Goal: Task Accomplishment & Management: Complete application form

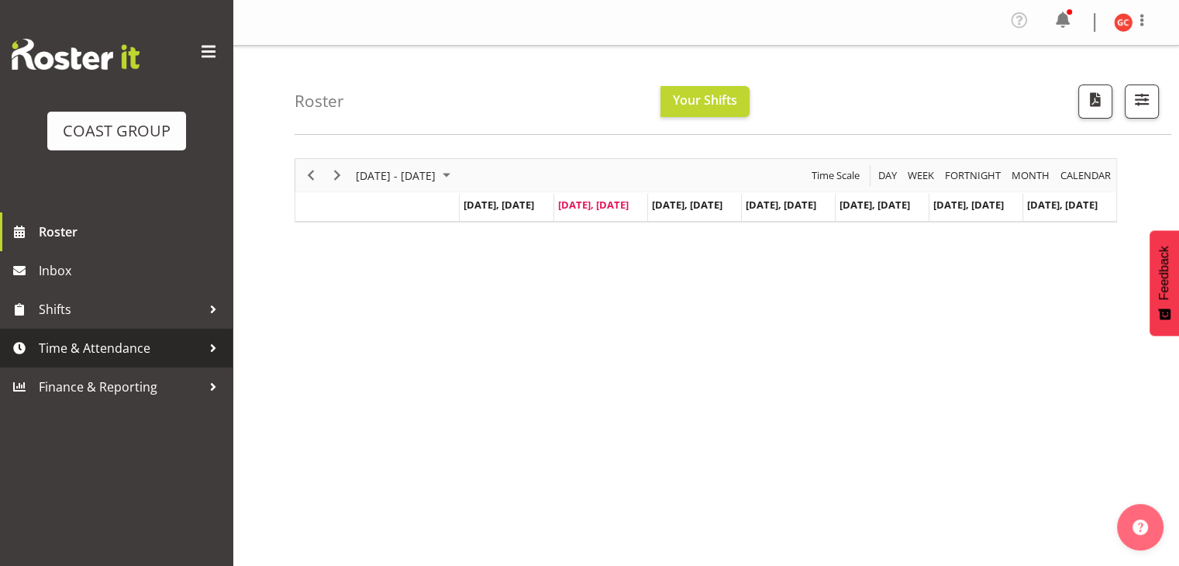
click at [193, 352] on span "Time & Attendance" at bounding box center [120, 348] width 163 height 23
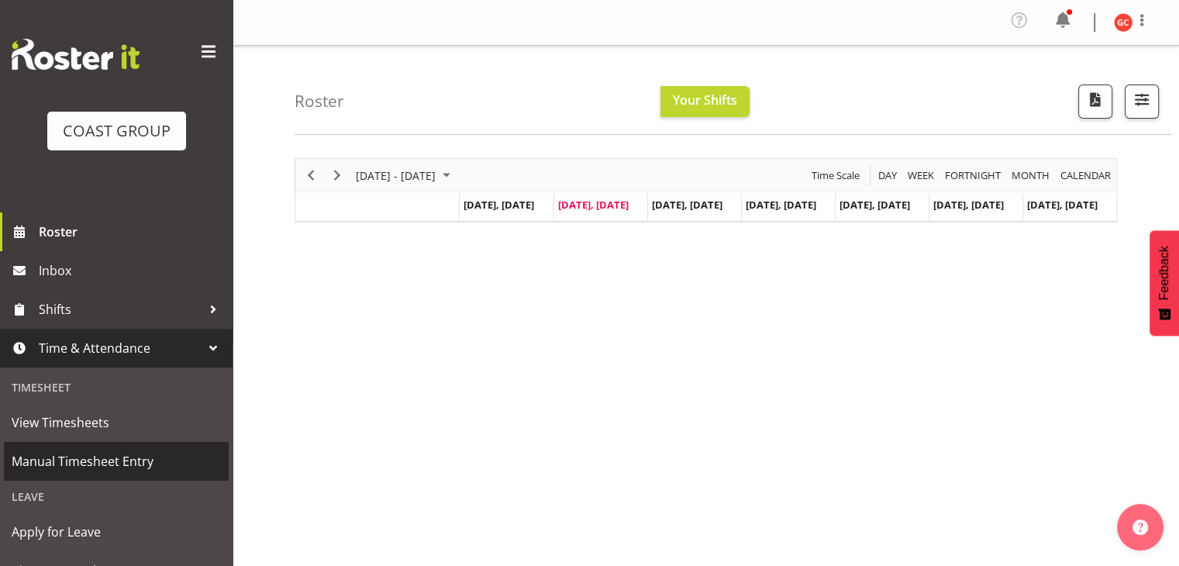
click at [165, 451] on span "Manual Timesheet Entry" at bounding box center [116, 461] width 209 height 23
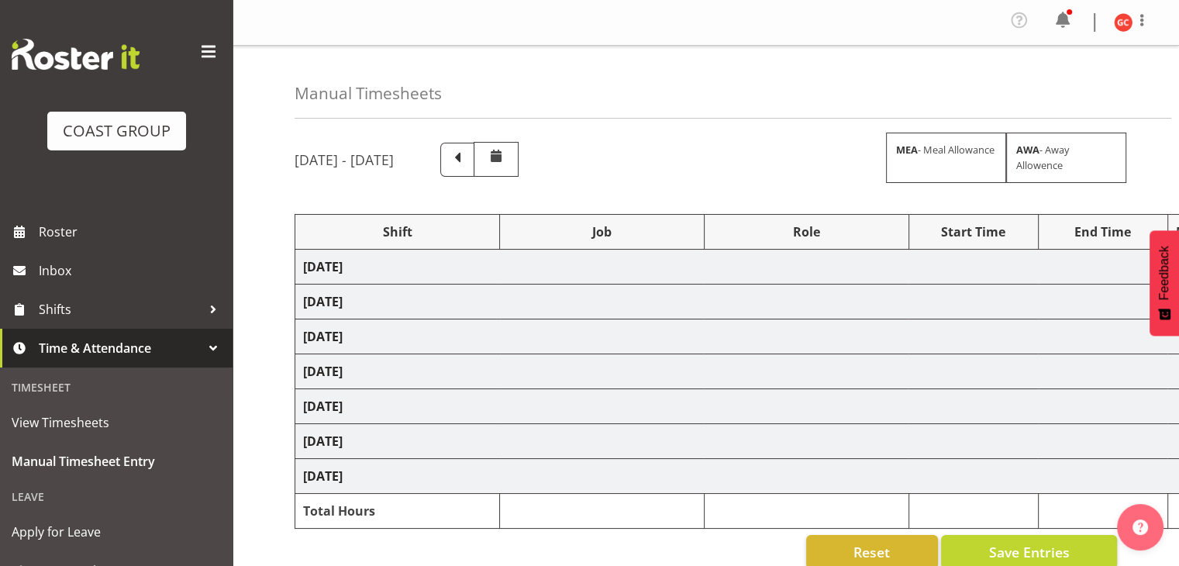
scroll to position [78, 0]
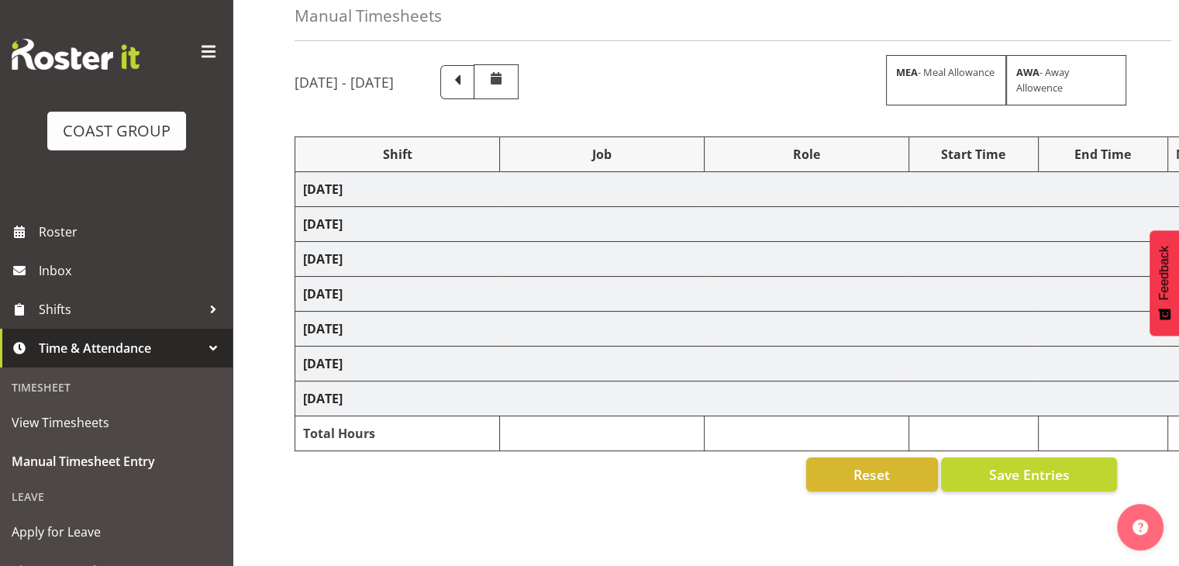
select select "1404"
select select "69"
select select "1404"
select select "9840"
select select "1404"
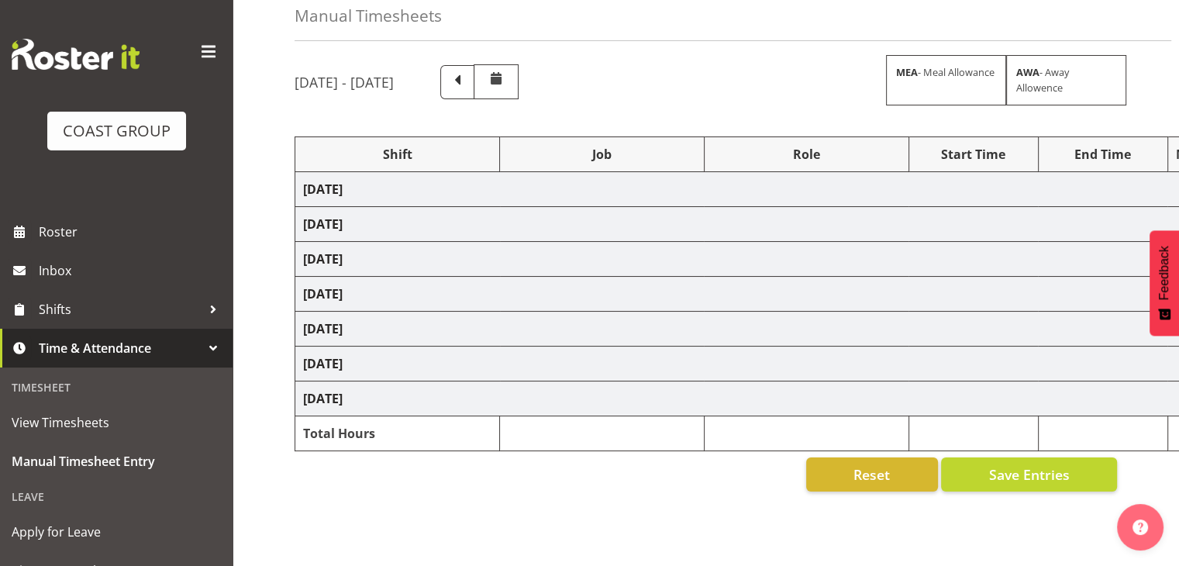
select select "9901"
select select "1404"
select select "69"
select select "1404"
select select "69"
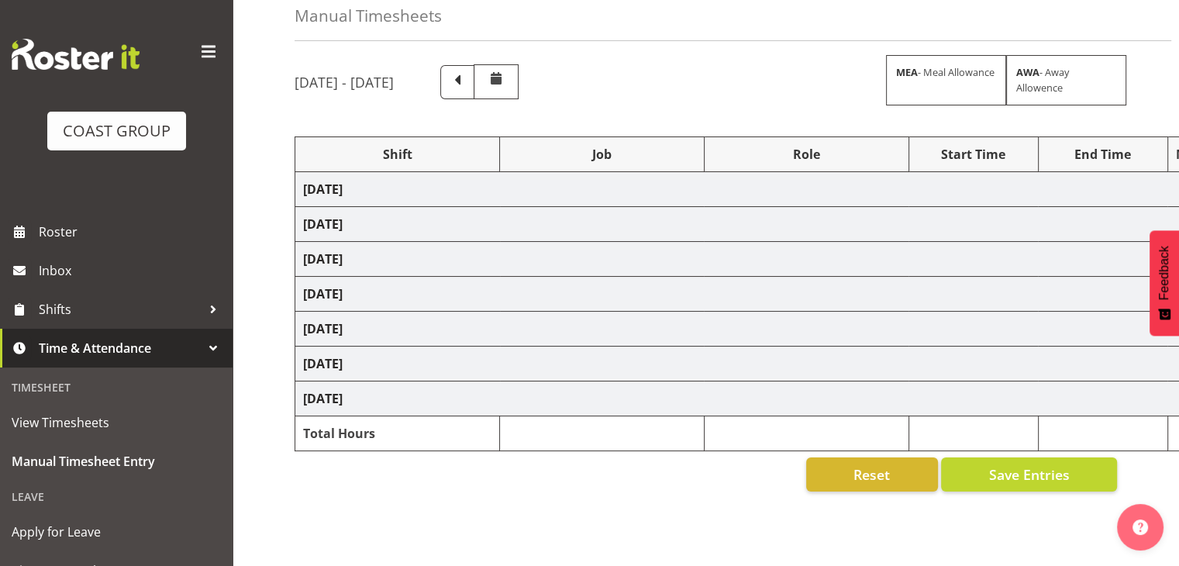
select select "1404"
select select "10304"
select select "1404"
select select "69"
select select "1404"
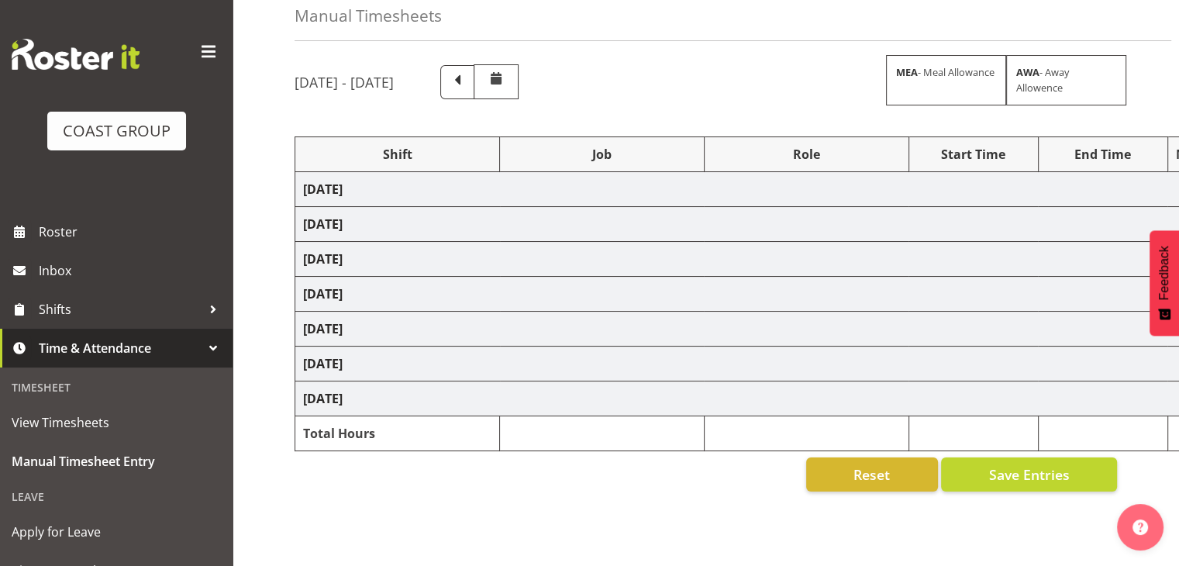
select select "9901"
select select "1404"
select select "69"
select select "1404"
select select "9901"
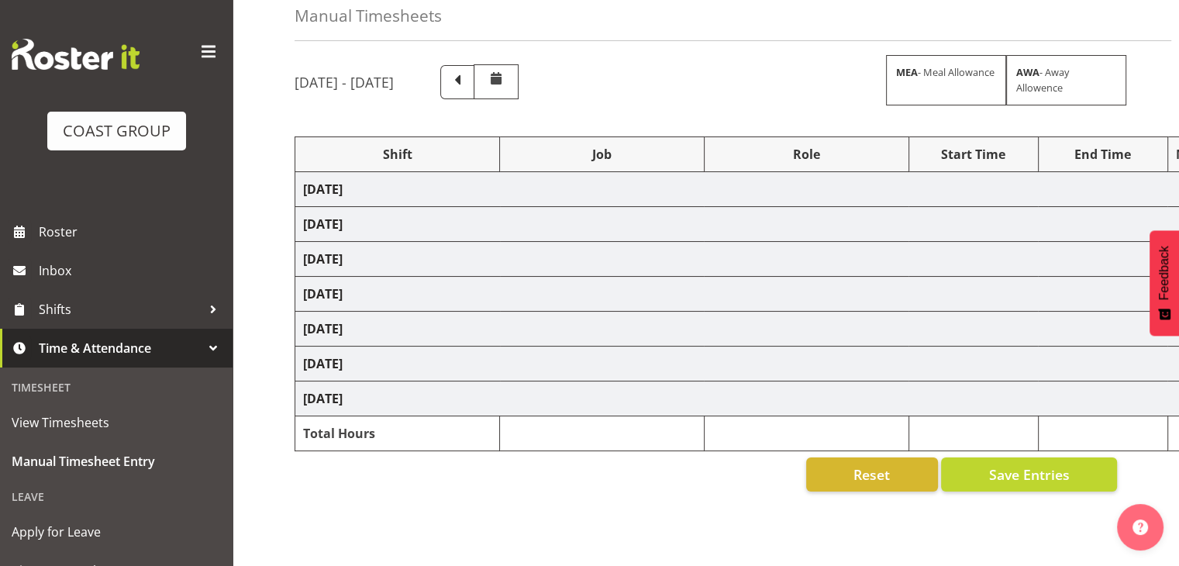
select select "1404"
select select "10304"
select select "1404"
select select "69"
select select "1404"
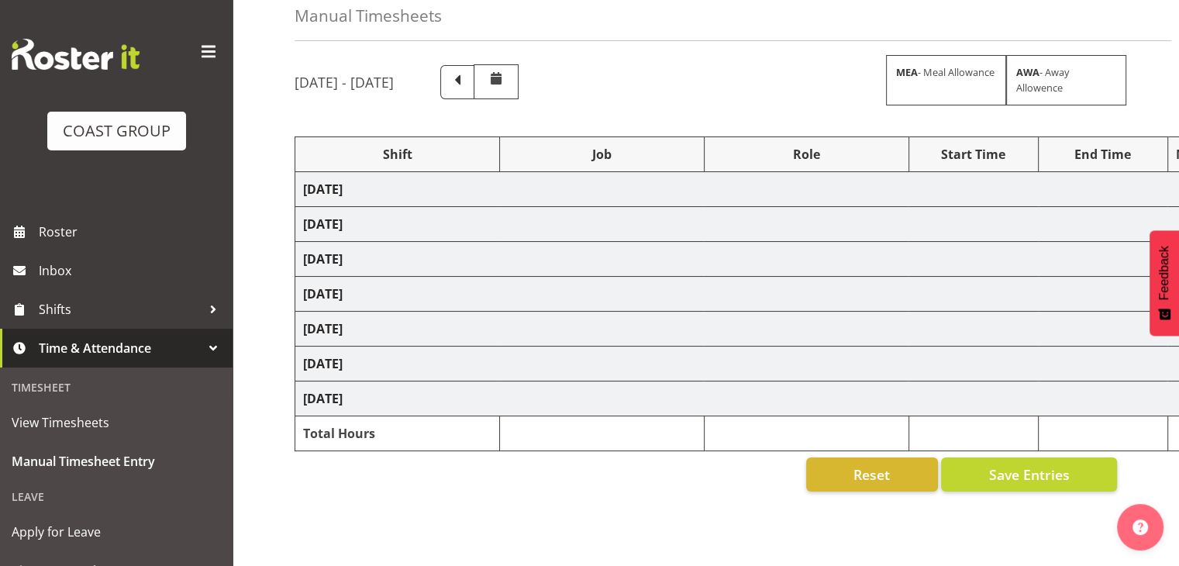
select select "69"
select select "1404"
select select "10304"
select select "1404"
select select "10352"
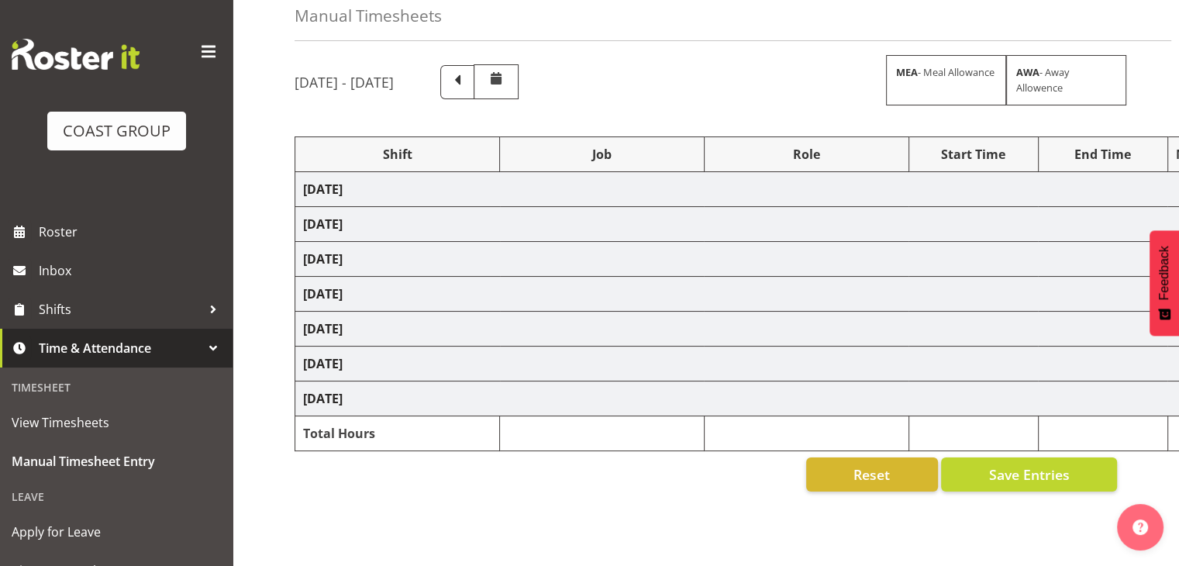
select select "1404"
select select "9899"
select select "81508"
select select "9840"
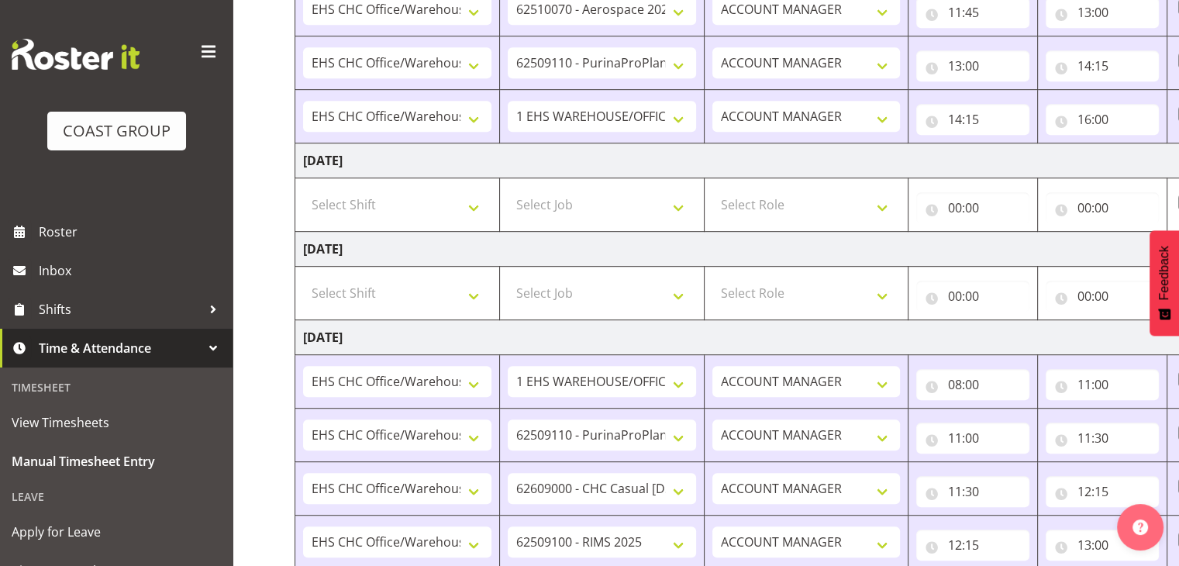
scroll to position [1092, 0]
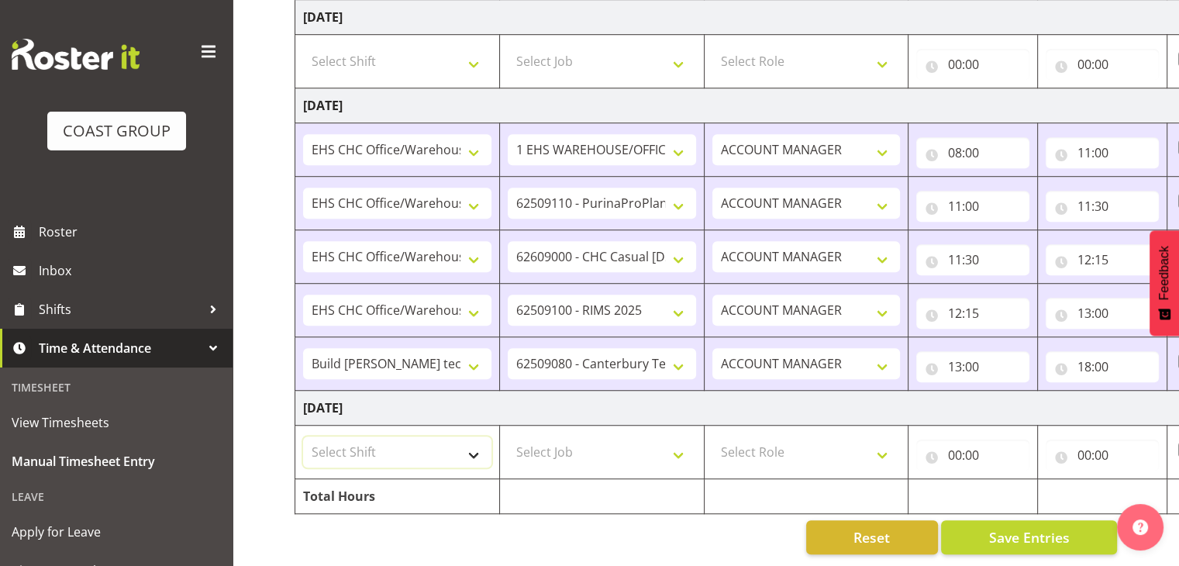
click at [457, 444] on select "Select Shift Break AHICE Break ATSNZ Break All Blacks casual Break Arts [PERSON…" at bounding box center [397, 452] width 188 height 31
select select "1404"
click at [303, 437] on select "Select Shift Break AHICE Break ATSNZ Break All Blacks casual Break Arts [PERSON…" at bounding box center [397, 452] width 188 height 31
click at [615, 479] on td at bounding box center [601, 496] width 205 height 35
click at [616, 445] on select "Select Job 1 Carlton Events 1 [PERSON_NAME][GEOGRAPHIC_DATA] 1 [PERSON_NAME][GE…" at bounding box center [602, 452] width 188 height 31
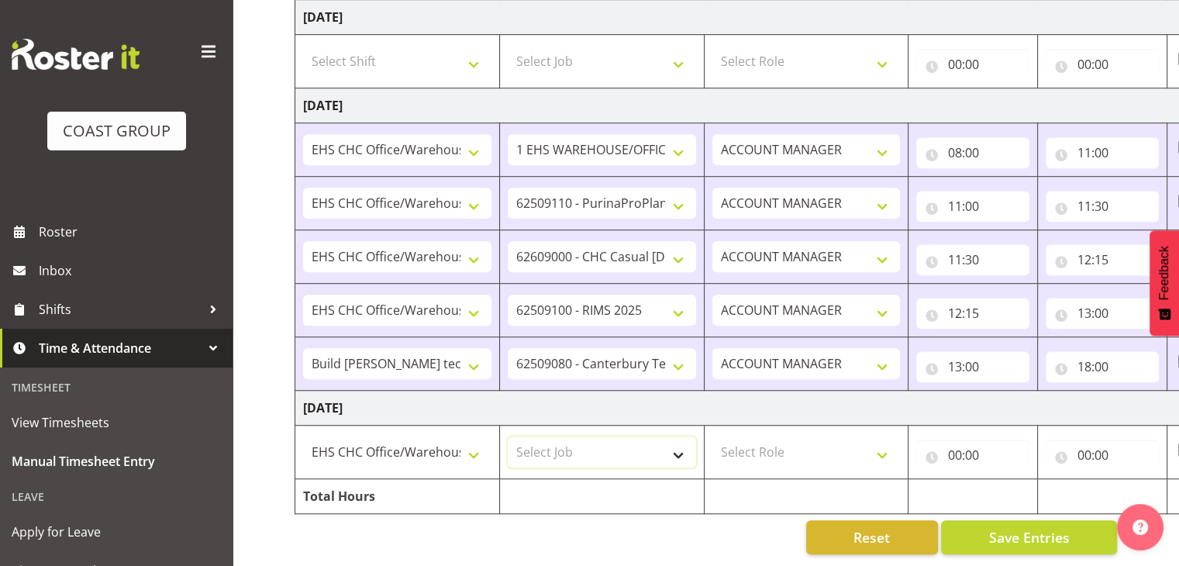
select select "69"
click at [508, 437] on select "Select Job 1 Carlton Events 1 [PERSON_NAME][GEOGRAPHIC_DATA] 1 [PERSON_NAME][GE…" at bounding box center [602, 452] width 188 height 31
click at [848, 450] on select "Select Role ACCOUNT MANAGER" at bounding box center [807, 452] width 188 height 31
select select "197"
click at [713, 437] on select "Select Role ACCOUNT MANAGER" at bounding box center [807, 452] width 188 height 31
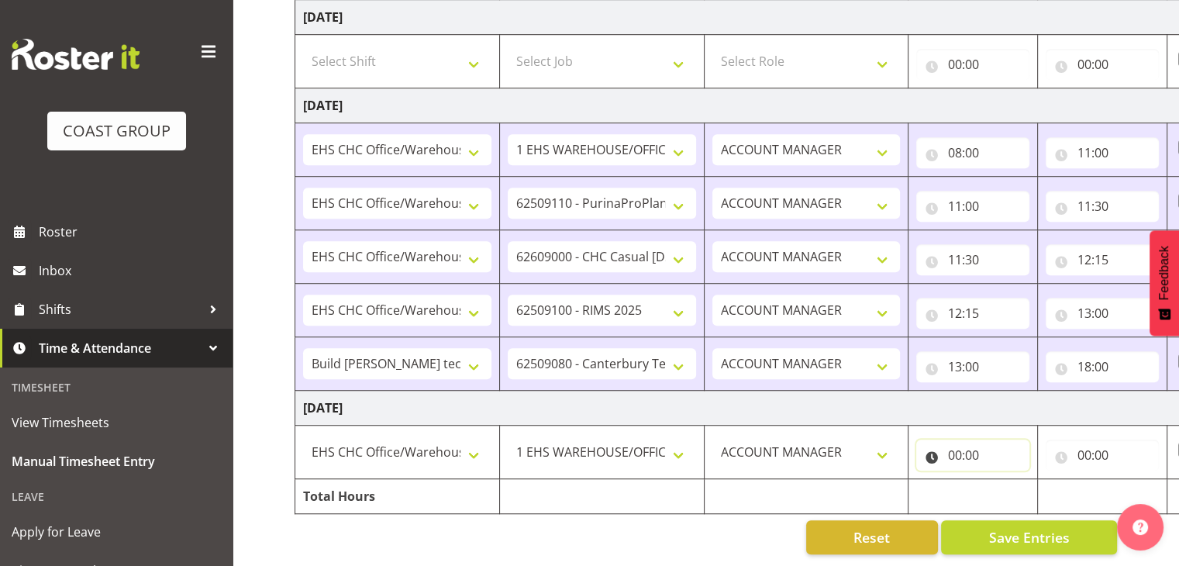
click at [952, 440] on input "00:00" at bounding box center [973, 455] width 113 height 31
drag, startPoint x: 1021, startPoint y: 484, endPoint x: 1020, endPoint y: 475, distance: 8.6
click at [1021, 482] on select "00 01 02 03 04 05 06 07 08 09 10 11 12 13 14 15 16 17 18 19 20 21 22 23" at bounding box center [1022, 495] width 35 height 31
select select "8"
click at [1005, 480] on select "00 01 02 03 04 05 06 07 08 09 10 11 12 13 14 15 16 17 18 19 20 21 22 23" at bounding box center [1022, 495] width 35 height 31
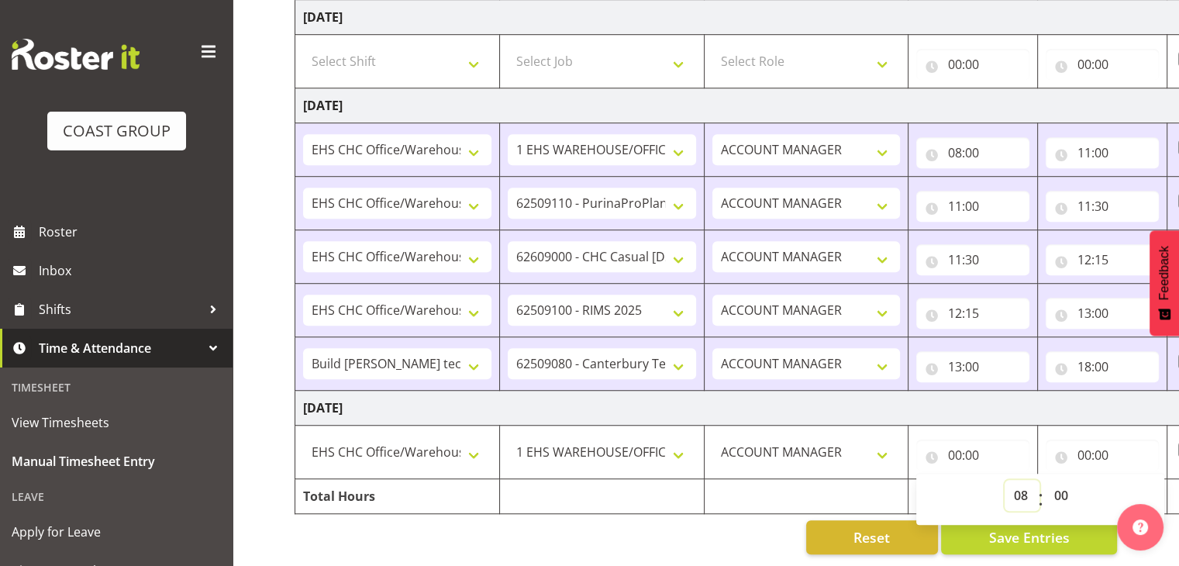
type input "08:00"
drag, startPoint x: 1100, startPoint y: 439, endPoint x: 1138, endPoint y: 454, distance: 40.3
click at [1100, 440] on input "00:00" at bounding box center [1102, 455] width 113 height 31
click at [1151, 480] on select "00 01 02 03 04 05 06 07 08 09 10 11 12 13 14 15 16 17 18 19 20 21 22 23" at bounding box center [1151, 495] width 35 height 31
select select "10"
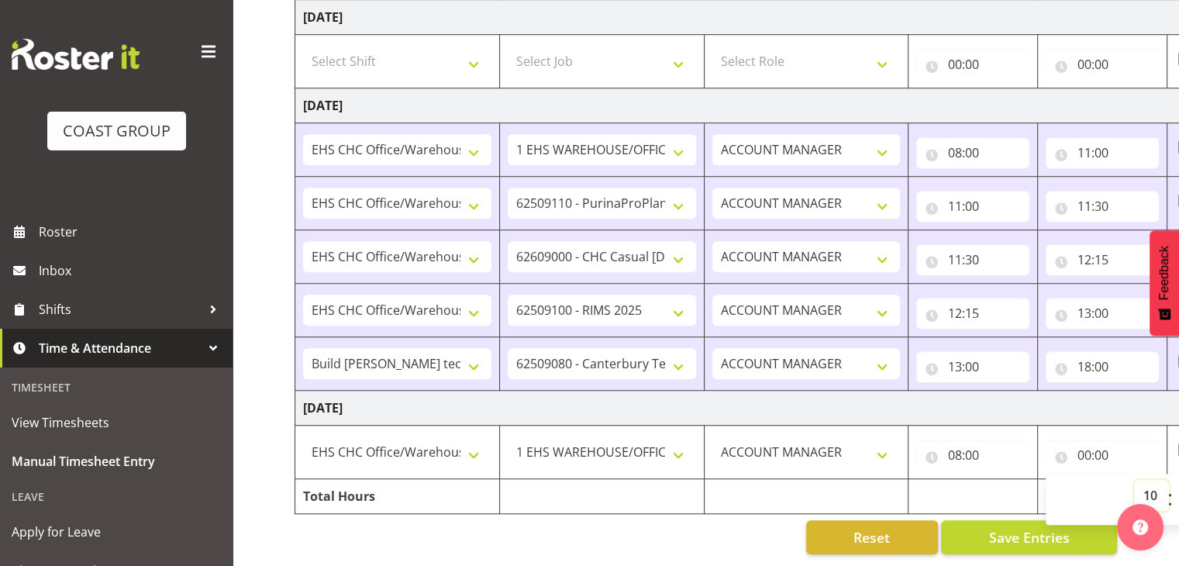
click at [1134, 480] on select "00 01 02 03 04 05 06 07 08 09 10 11 12 13 14 15 16 17 18 19 20 21 22 23" at bounding box center [1151, 495] width 35 height 31
type input "10:00"
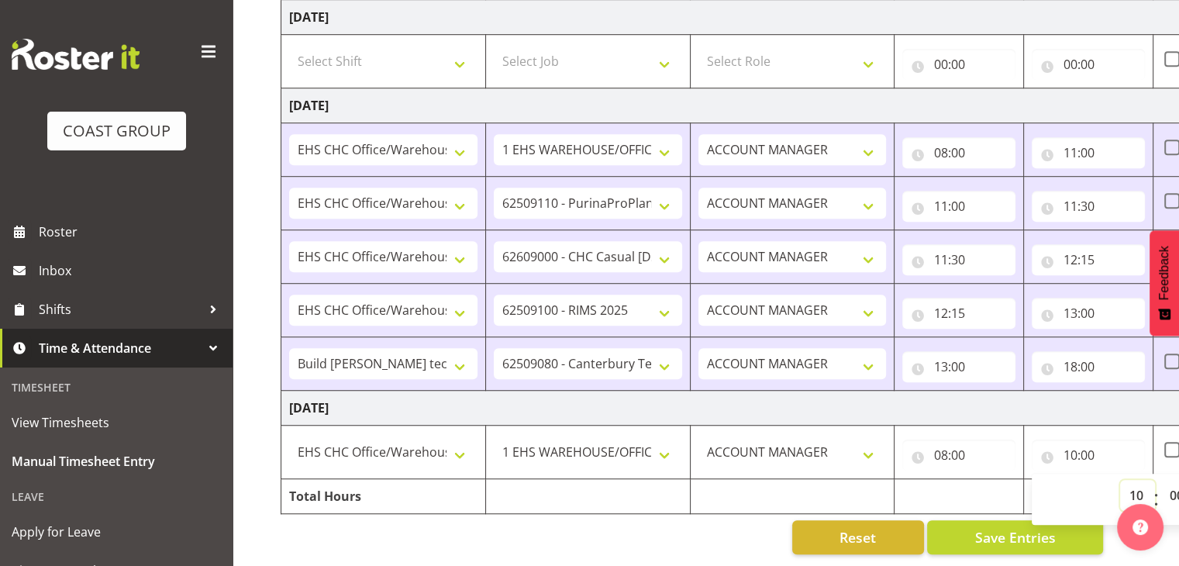
scroll to position [0, 201]
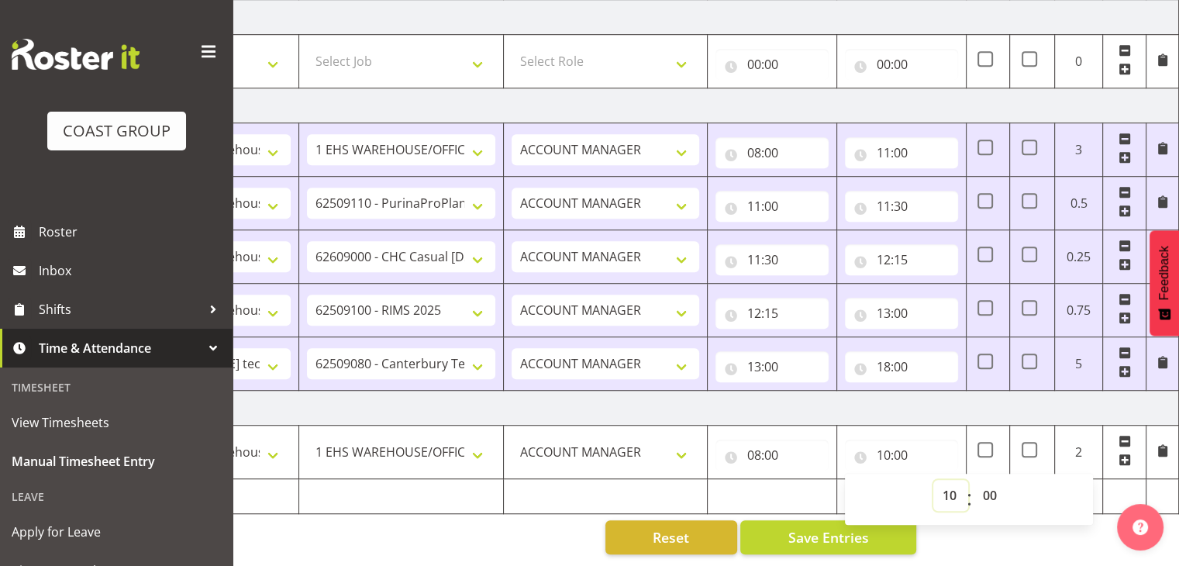
drag, startPoint x: 956, startPoint y: 486, endPoint x: 956, endPoint y: 468, distance: 17.8
click at [956, 486] on select "00 01 02 03 04 05 06 07 08 09 10 11 12 13 14 15 16 17 18 19 20 21 22 23" at bounding box center [951, 495] width 35 height 31
select select "11"
click at [934, 480] on select "00 01 02 03 04 05 06 07 08 09 10 11 12 13 14 15 16 17 18 19 20 21 22 23" at bounding box center [951, 495] width 35 height 31
type input "11:00"
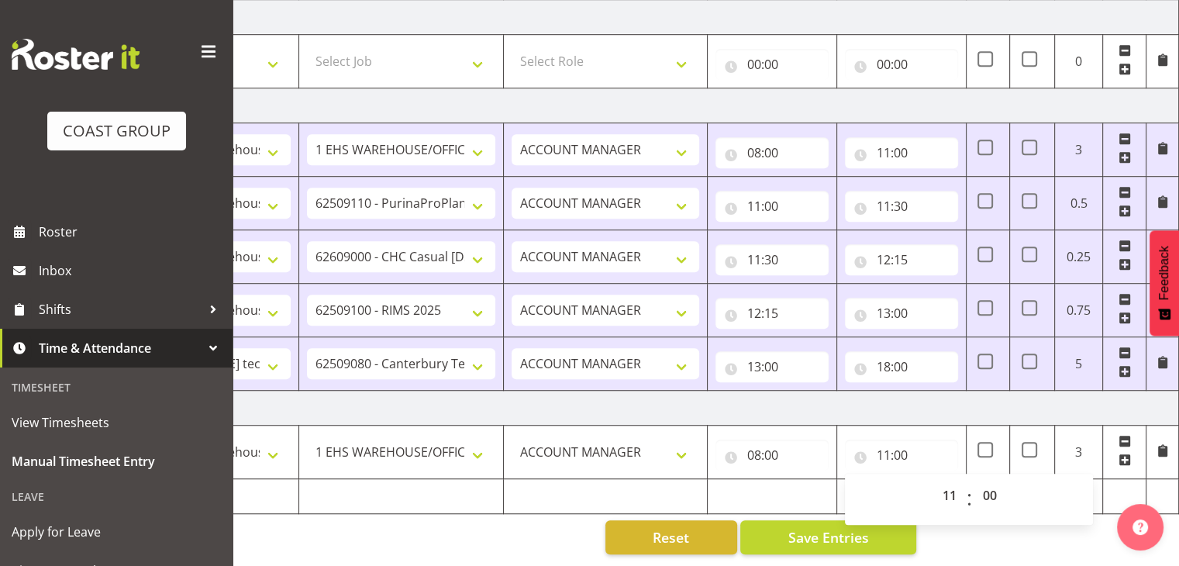
click at [1121, 454] on span at bounding box center [1125, 460] width 12 height 12
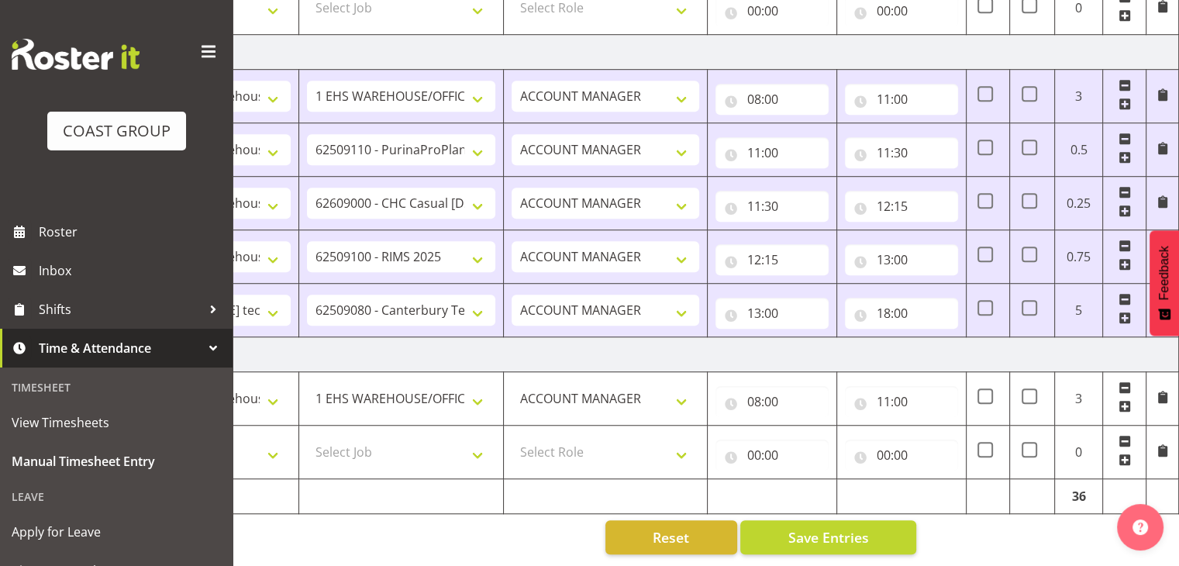
scroll to position [0, 0]
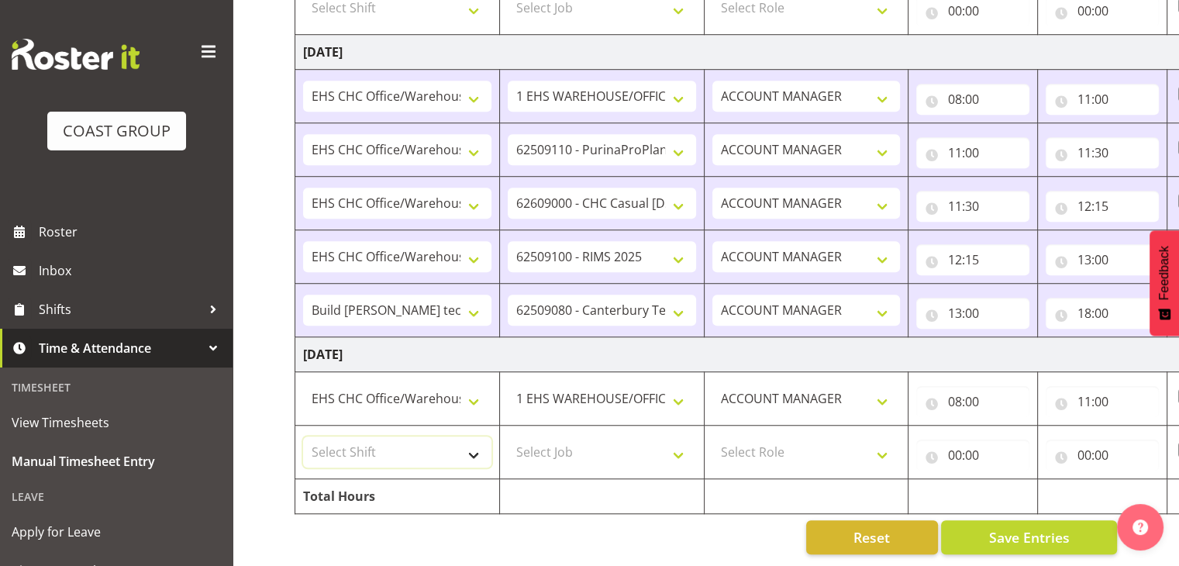
click at [363, 437] on select "Select Shift Break AHICE Break ATSNZ Break All Blacks casual Break Arts [PERSON…" at bounding box center [397, 452] width 188 height 31
select select "1404"
click at [303, 437] on select "Select Shift Break AHICE Break ATSNZ Break All Blacks casual Break Arts [PERSON…" at bounding box center [397, 452] width 188 height 31
click at [610, 437] on select "Select Job 1 Carlton Events 1 [PERSON_NAME][GEOGRAPHIC_DATA] 1 [PERSON_NAME][GE…" at bounding box center [602, 452] width 188 height 31
select select "9202"
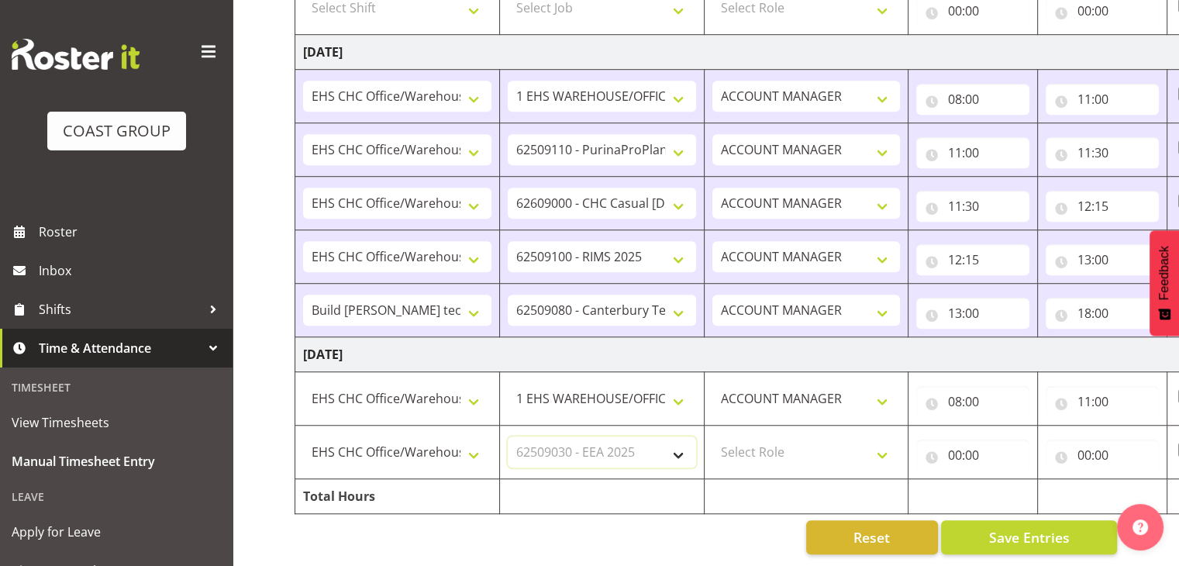
click at [508, 437] on select "Select Job 1 Carlton Events 1 [PERSON_NAME][GEOGRAPHIC_DATA] 1 [PERSON_NAME][GE…" at bounding box center [602, 452] width 188 height 31
click at [758, 438] on select "Select Role ACCOUNT MANAGER" at bounding box center [807, 452] width 188 height 31
click at [799, 447] on select "Select Role ACCOUNT MANAGER" at bounding box center [807, 452] width 188 height 31
select select "197"
click at [713, 437] on select "Select Role ACCOUNT MANAGER" at bounding box center [807, 452] width 188 height 31
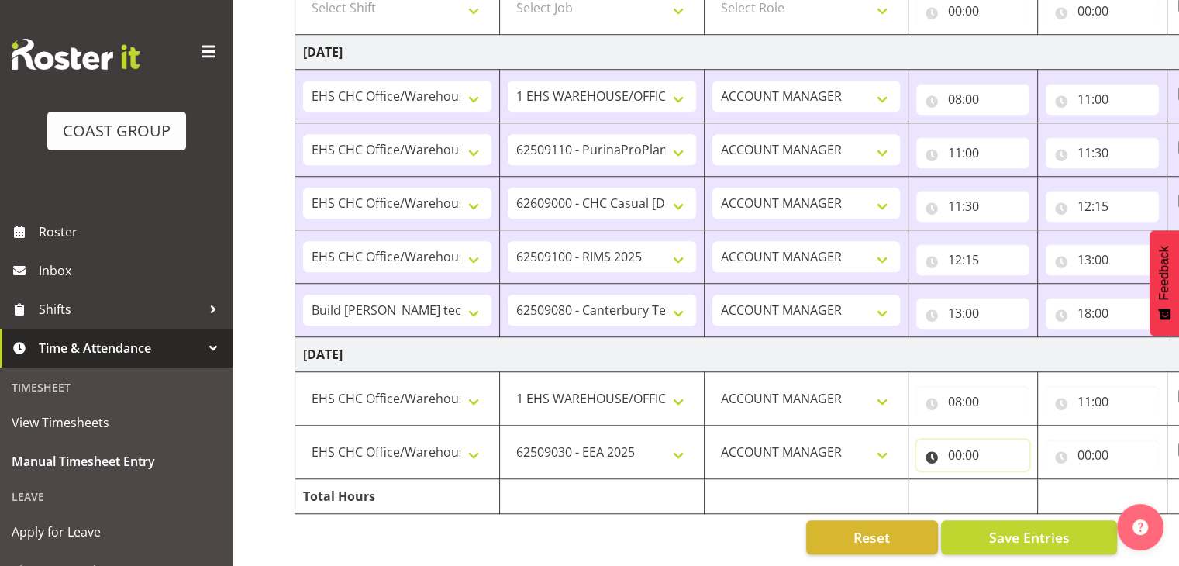
click at [973, 444] on input "00:00" at bounding box center [973, 455] width 113 height 31
click at [1022, 482] on select "00 01 02 03 04 05 06 07 08 09 10 11 12 13 14 15 16 17 18 19 20 21 22 23" at bounding box center [1022, 495] width 35 height 31
select select "11"
click at [1005, 480] on select "00 01 02 03 04 05 06 07 08 09 10 11 12 13 14 15 16 17 18 19 20 21 22 23" at bounding box center [1022, 495] width 35 height 31
type input "11:00"
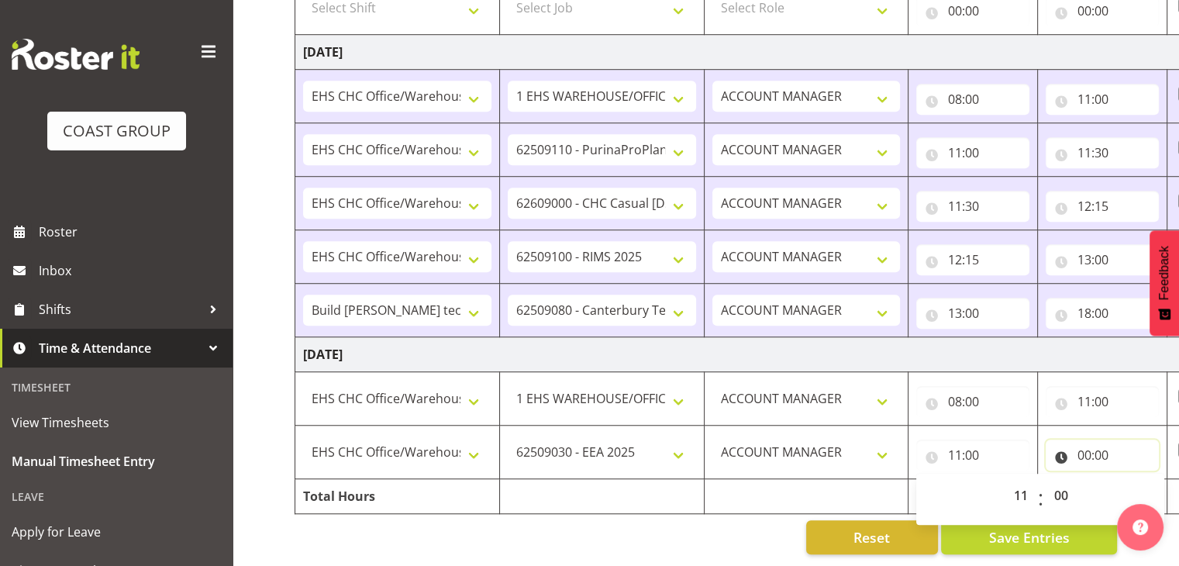
click at [1093, 447] on input "00:00" at bounding box center [1102, 455] width 113 height 31
click at [1157, 482] on select "00 01 02 03 04 05 06 07 08 09 10 11 12 13 14 15 16 17 18 19 20 21 22 23" at bounding box center [1151, 495] width 35 height 31
select select "13"
click at [1134, 480] on select "00 01 02 03 04 05 06 07 08 09 10 11 12 13 14 15 16 17 18 19 20 21 22 23" at bounding box center [1151, 495] width 35 height 31
type input "13:00"
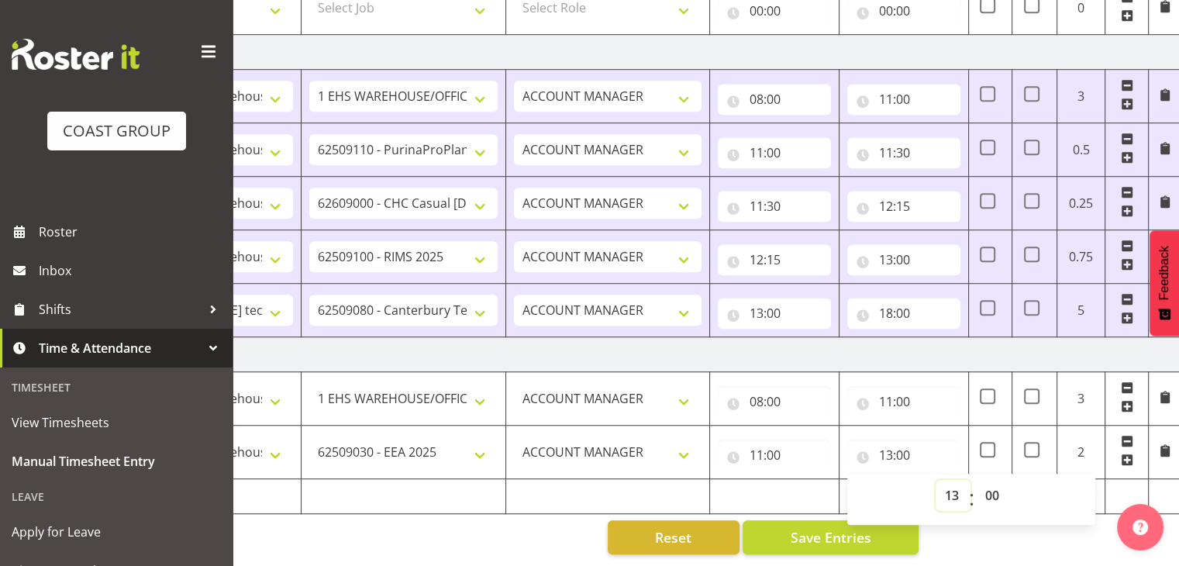
scroll to position [0, 199]
drag, startPoint x: 1033, startPoint y: 527, endPoint x: 1077, endPoint y: 494, distance: 54.9
click at [1124, 454] on span at bounding box center [1127, 460] width 12 height 12
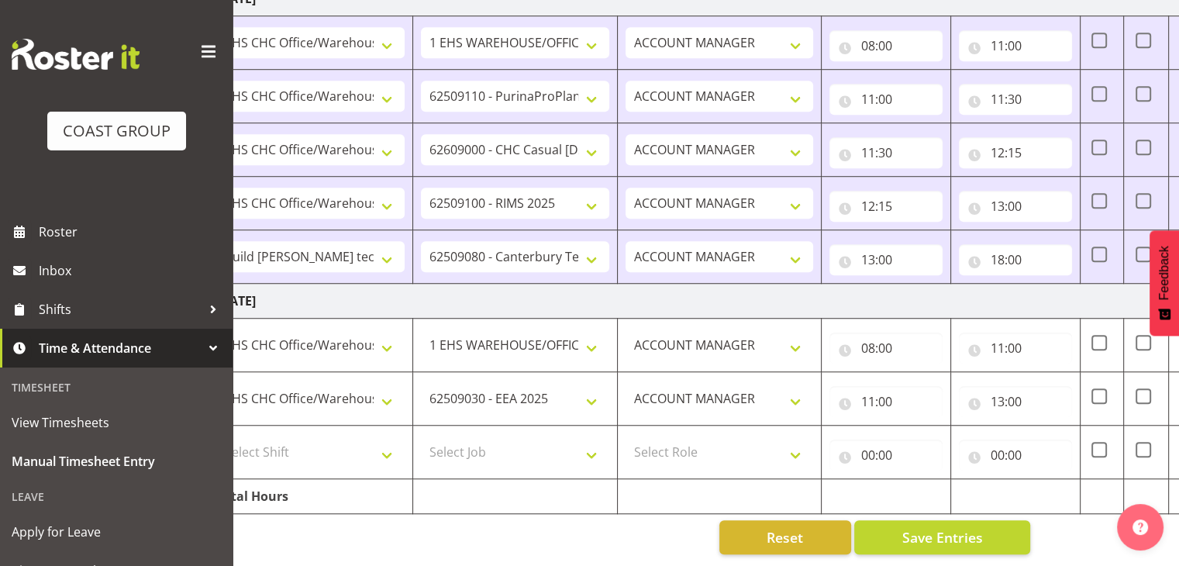
scroll to position [0, 0]
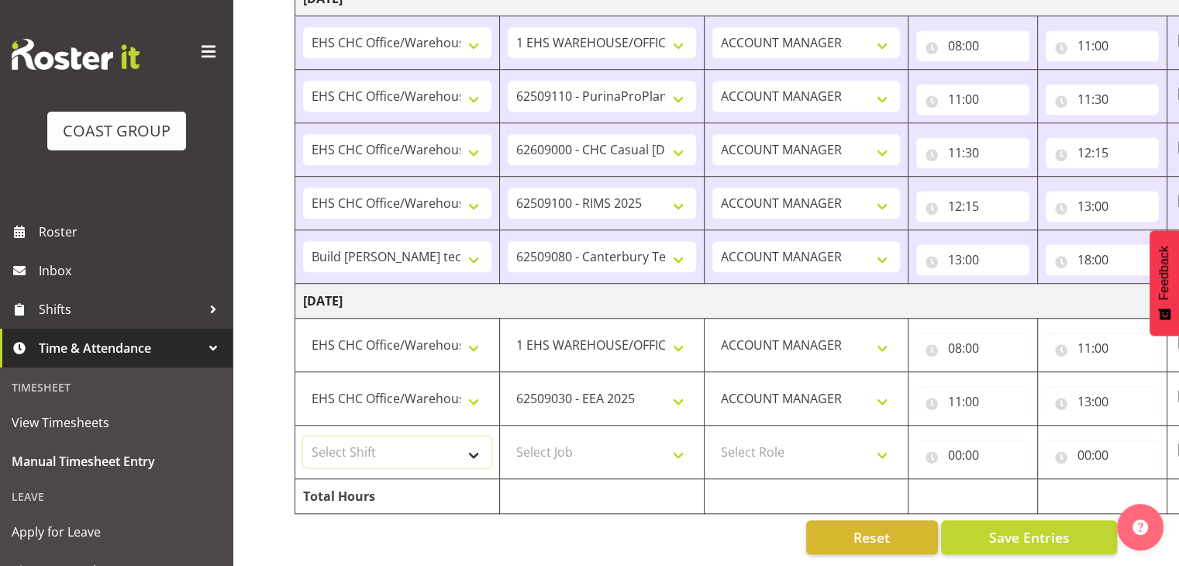
click at [484, 451] on select "Select Shift Break AHICE Break ATSNZ Break All Blacks casual Break Arts [PERSON…" at bounding box center [397, 452] width 188 height 31
select select "1404"
click at [303, 437] on select "Select Shift Break AHICE Break ATSNZ Break All Blacks casual Break Arts [PERSON…" at bounding box center [397, 452] width 188 height 31
drag, startPoint x: 585, startPoint y: 441, endPoint x: 968, endPoint y: 192, distance: 457.3
click at [585, 440] on select "Select Job 1 Carlton Events 1 [PERSON_NAME][GEOGRAPHIC_DATA] 1 [PERSON_NAME][GE…" at bounding box center [602, 452] width 188 height 31
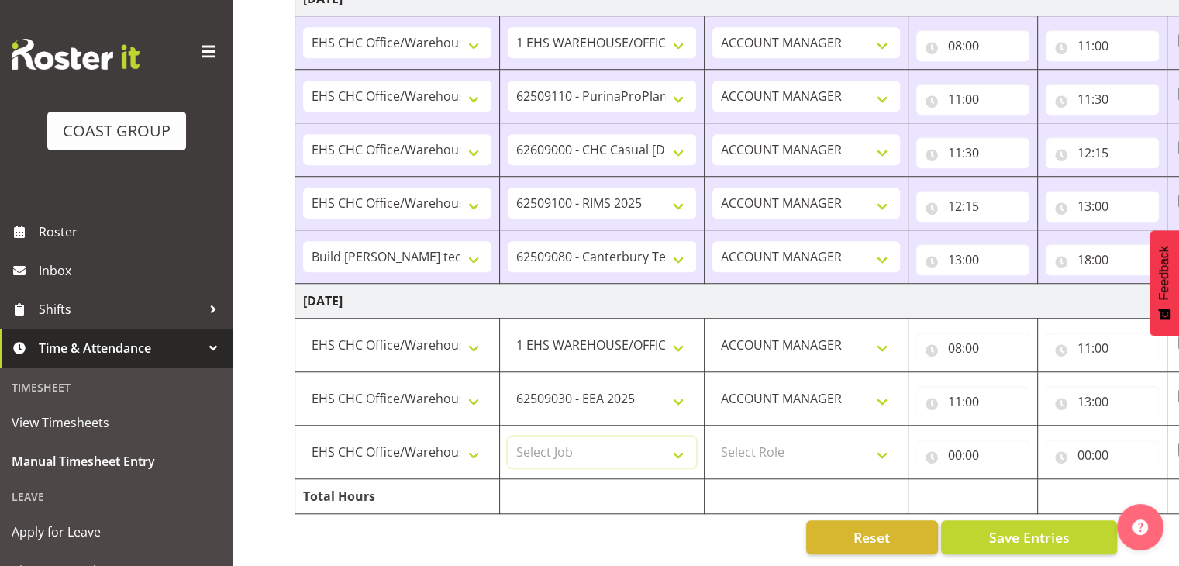
select select "9901"
click at [508, 437] on select "Select Job 1 Carlton Events 1 [PERSON_NAME][GEOGRAPHIC_DATA] 1 [PERSON_NAME][GE…" at bounding box center [602, 452] width 188 height 31
click at [776, 451] on select "Select Role ACCOUNT MANAGER" at bounding box center [807, 452] width 188 height 31
select select "197"
click at [713, 437] on select "Select Role ACCOUNT MANAGER" at bounding box center [807, 452] width 188 height 31
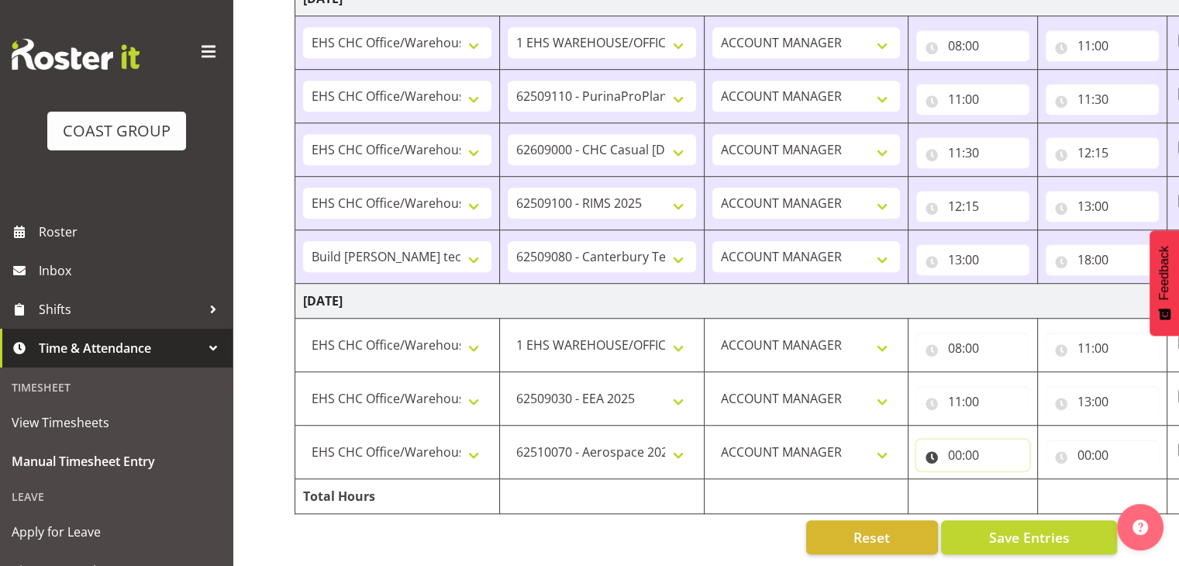
click at [976, 446] on input "00:00" at bounding box center [973, 455] width 113 height 31
drag, startPoint x: 1022, startPoint y: 486, endPoint x: 1024, endPoint y: 469, distance: 17.2
click at [1023, 486] on select "00 01 02 03 04 05 06 07 08 09 10 11 12 13 14 15 16 17 18 19 20 21 22 23" at bounding box center [1022, 495] width 35 height 31
select select "13"
click at [1005, 480] on select "00 01 02 03 04 05 06 07 08 09 10 11 12 13 14 15 16 17 18 19 20 21 22 23" at bounding box center [1022, 495] width 35 height 31
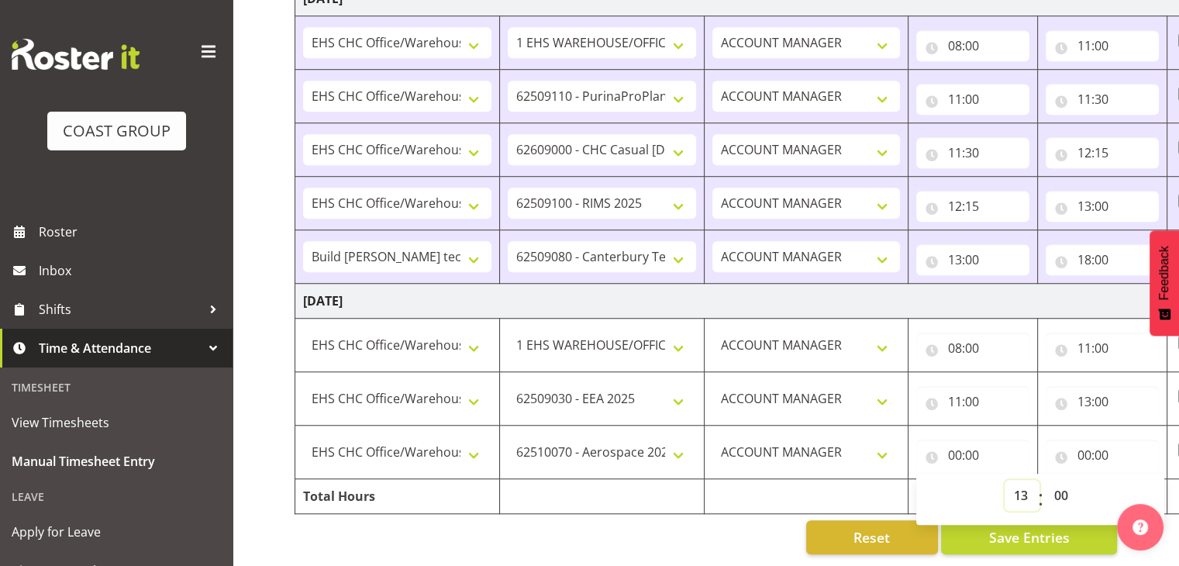
type input "13:00"
click at [1096, 440] on input "00:00" at bounding box center [1102, 455] width 113 height 31
drag, startPoint x: 1148, startPoint y: 480, endPoint x: 1152, endPoint y: 470, distance: 11.1
click at [1148, 480] on select "00 01 02 03 04 05 06 07 08 09 10 11 12 13 14 15 16 17 18 19 20 21 22 23" at bounding box center [1151, 495] width 35 height 31
select select "16"
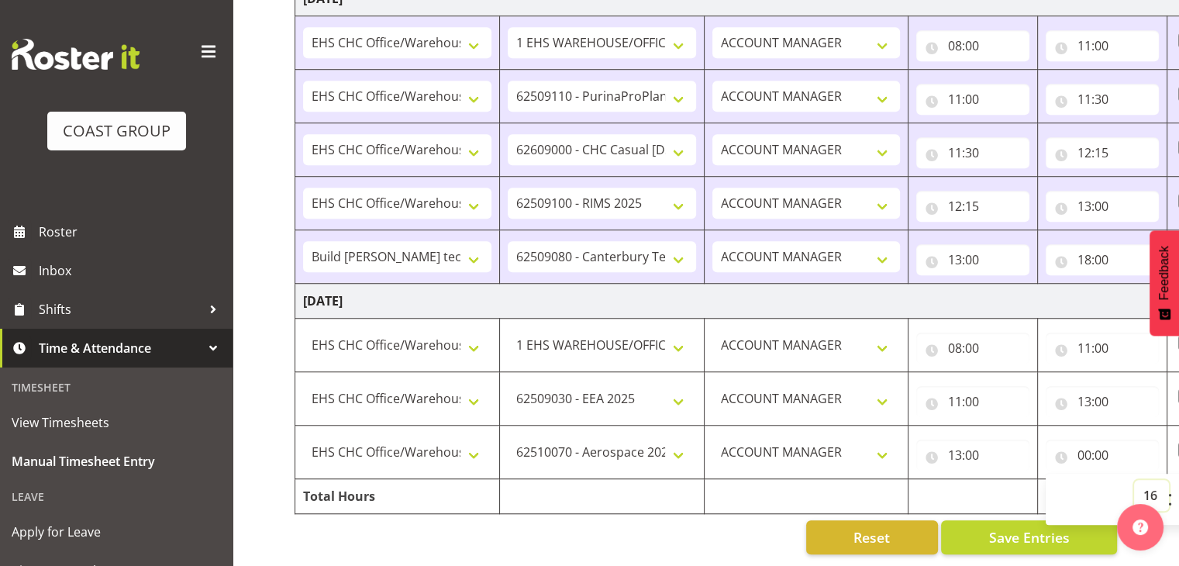
click at [1134, 480] on select "00 01 02 03 04 05 06 07 08 09 10 11 12 13 14 15 16 17 18 19 20 21 22 23" at bounding box center [1151, 495] width 35 height 31
type input "16:00"
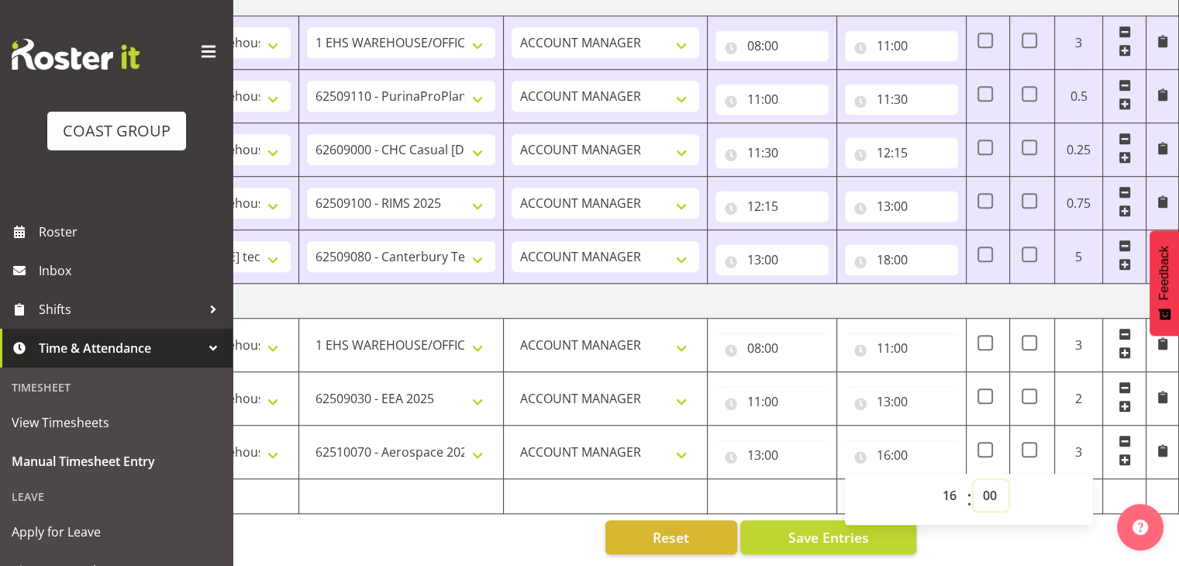
drag, startPoint x: 983, startPoint y: 482, endPoint x: 1000, endPoint y: 485, distance: 16.4
click at [983, 482] on select "00 01 02 03 04 05 06 07 08 09 10 11 12 13 14 15 16 17 18 19 20 21 22 23 24 25 2…" at bounding box center [991, 495] width 35 height 31
click at [1005, 480] on select "00 01 02 03 04 05 06 07 08 09 10 11 12 13 14 15 16 17 18 19 20 21 22 23 24 25 2…" at bounding box center [991, 495] width 35 height 31
drag, startPoint x: 993, startPoint y: 485, endPoint x: 1007, endPoint y: 478, distance: 15.3
click at [993, 485] on select "00 01 02 03 04 05 06 07 08 09 10 11 12 13 14 15 16 17 18 19 20 21 22 23 24 25 2…" at bounding box center [991, 495] width 35 height 31
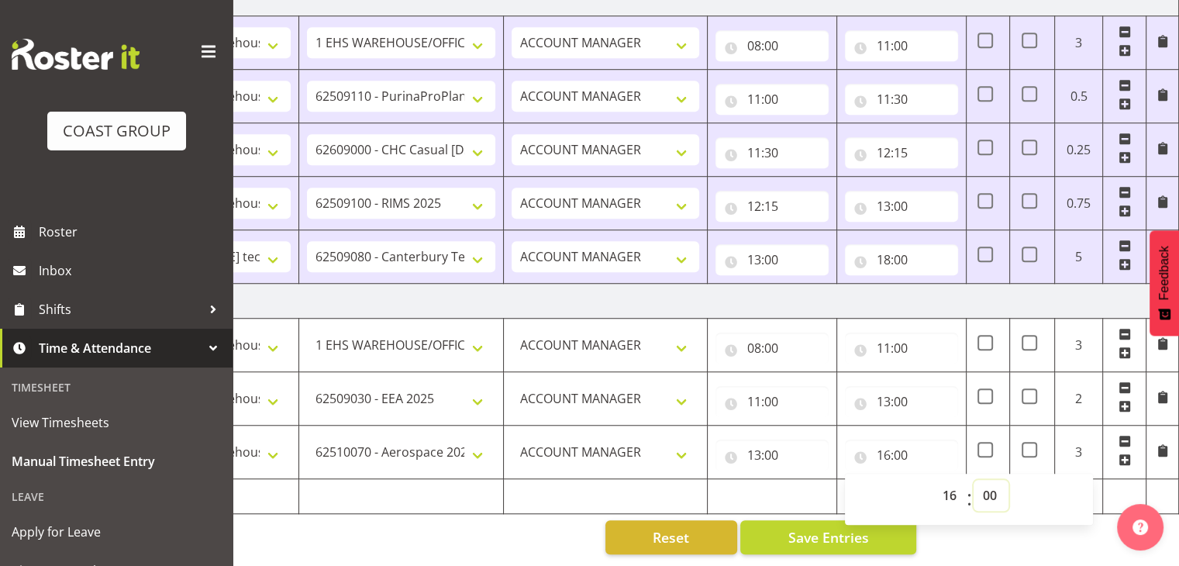
select select "30"
click at [974, 480] on select "00 01 02 03 04 05 06 07 08 09 10 11 12 13 14 15 16 17 18 19 20 21 22 23 24 25 2…" at bounding box center [991, 495] width 35 height 31
type input "16:30"
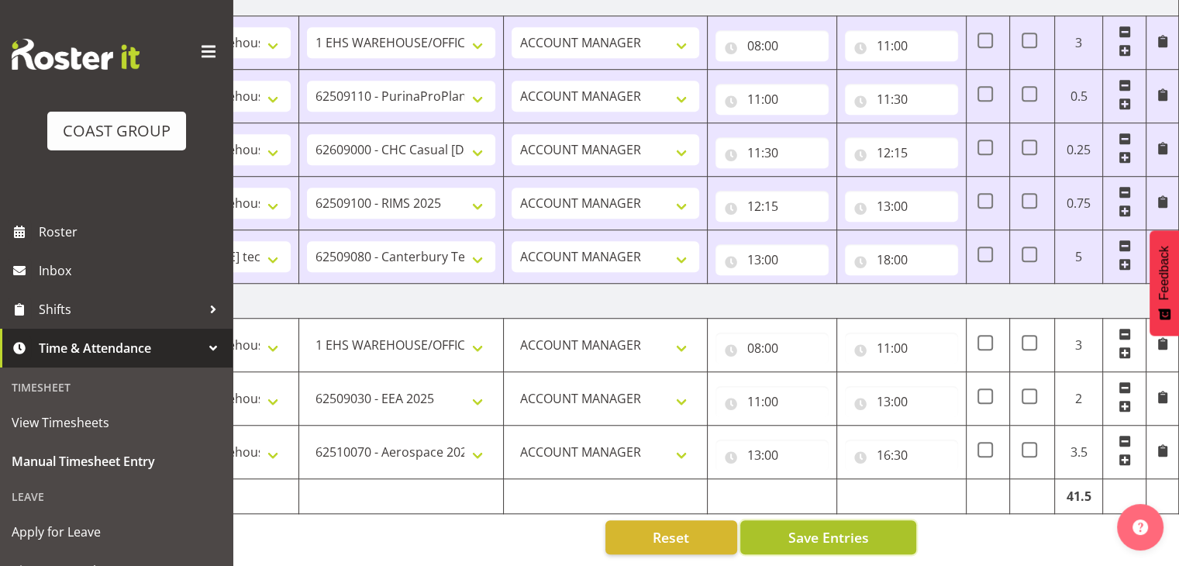
click at [895, 534] on button "Save Entries" at bounding box center [829, 537] width 176 height 34
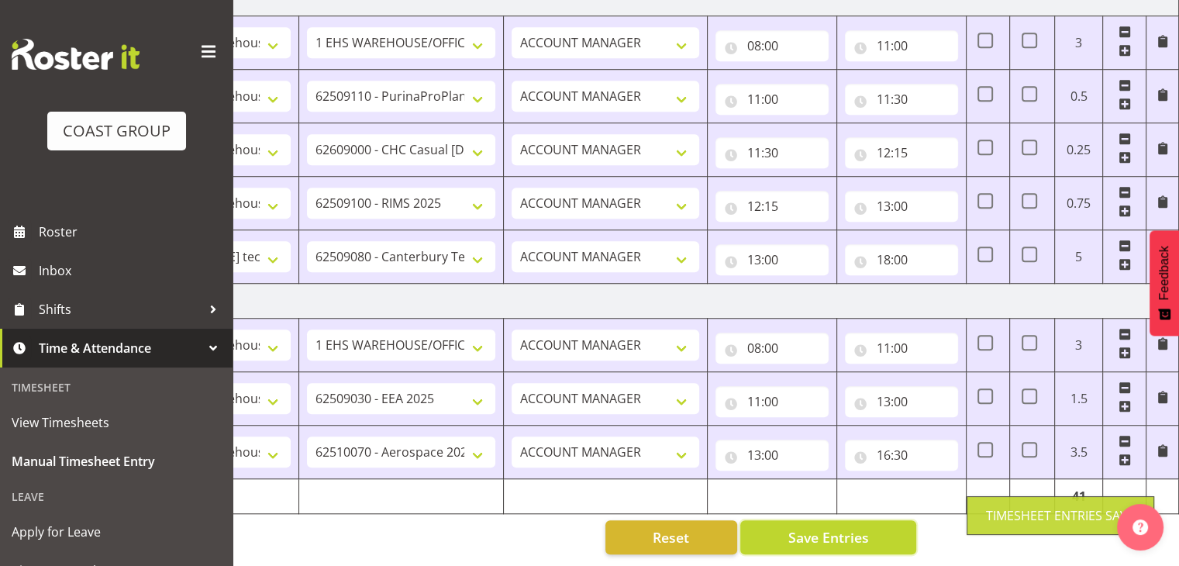
scroll to position [0, 0]
